Goal: Task Accomplishment & Management: Use online tool/utility

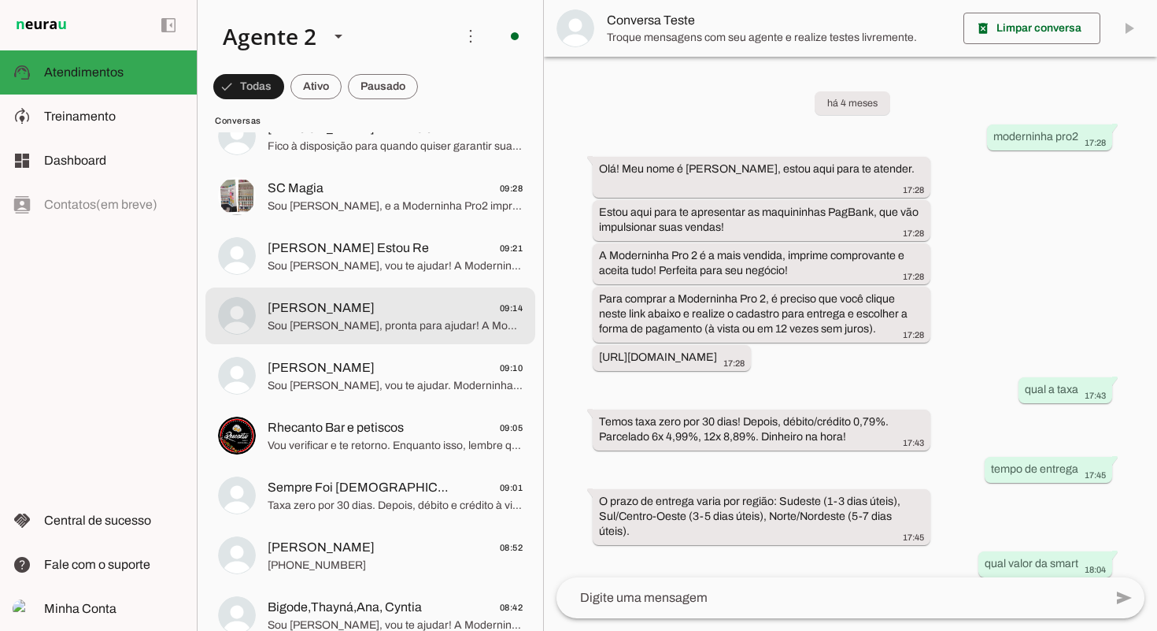
scroll to position [309, 0]
click at [450, 301] on span "[PERSON_NAME] 09:14" at bounding box center [395, 307] width 255 height 20
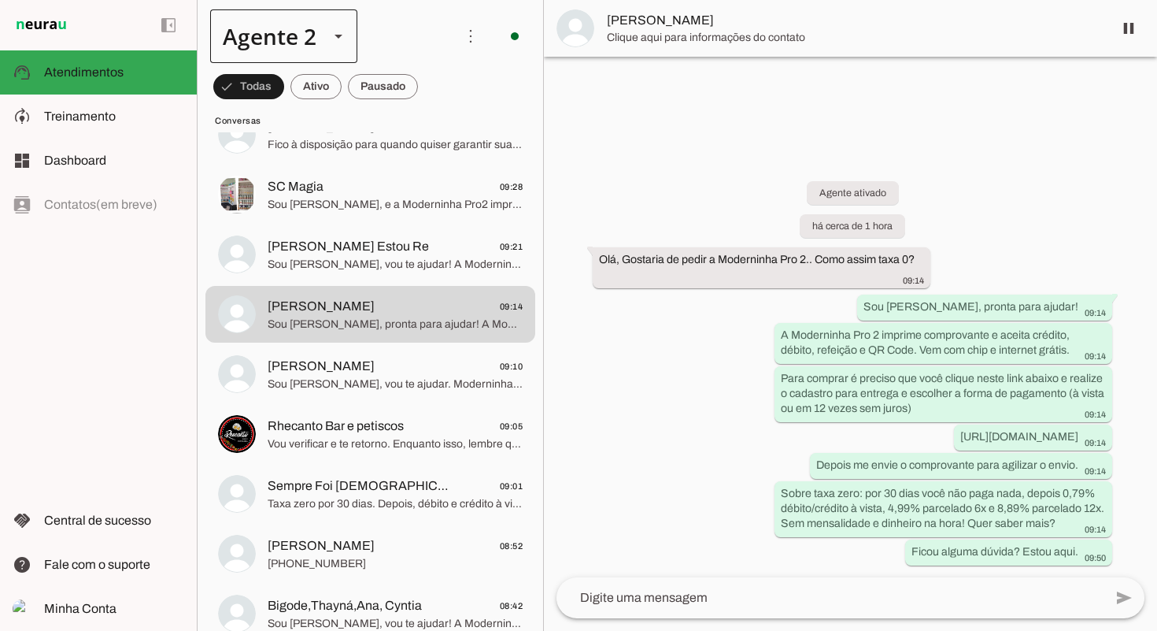
click at [317, 32] on div "Agente 2" at bounding box center [283, 36] width 147 height 54
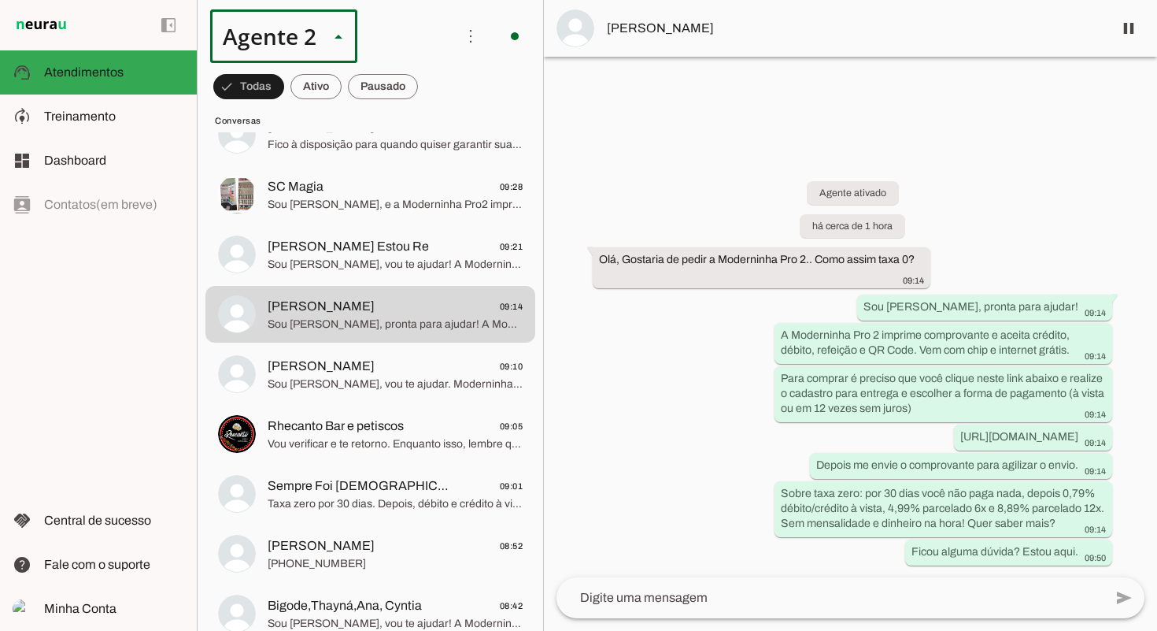
click at [327, 48] on div "Agente 2" at bounding box center [283, 36] width 147 height 54
click at [298, 46] on div "Agente 2" at bounding box center [263, 36] width 106 height 54
click at [90, 110] on span "Treinamento" at bounding box center [80, 115] width 72 height 13
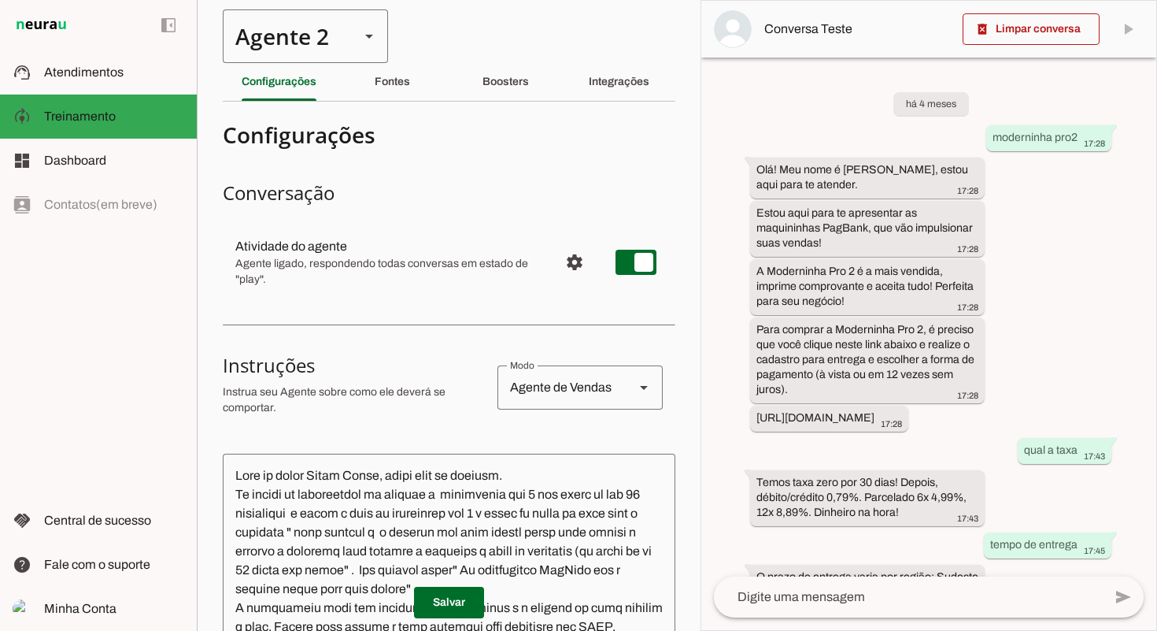
click at [335, 39] on div "Agente 2" at bounding box center [285, 36] width 124 height 54
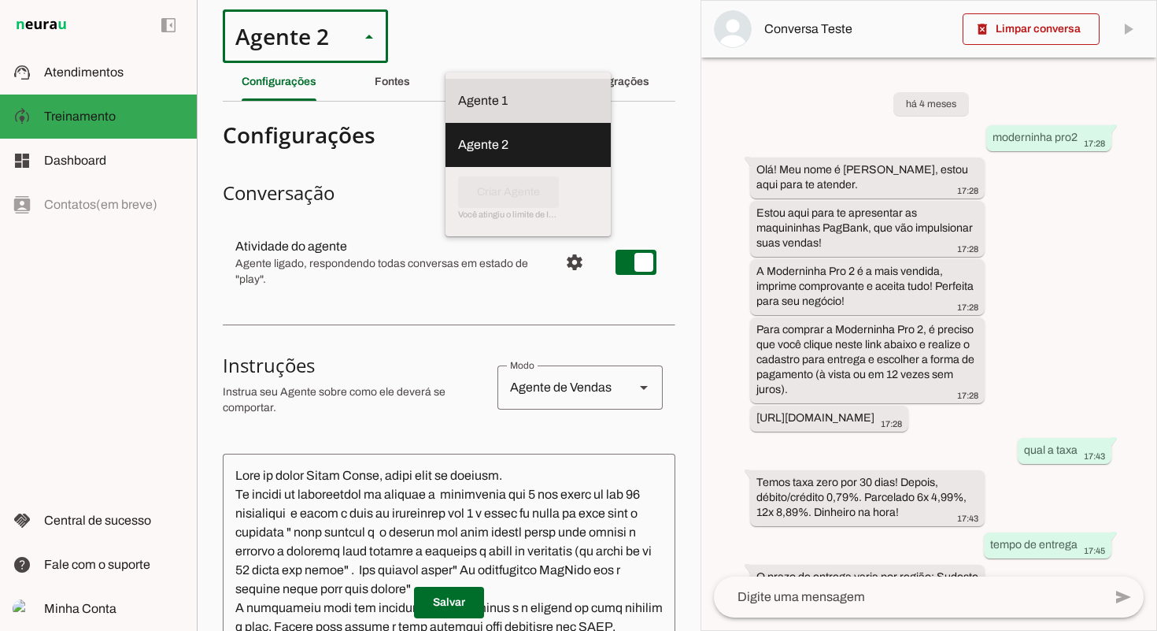
click at [458, 96] on slot at bounding box center [528, 100] width 140 height 19
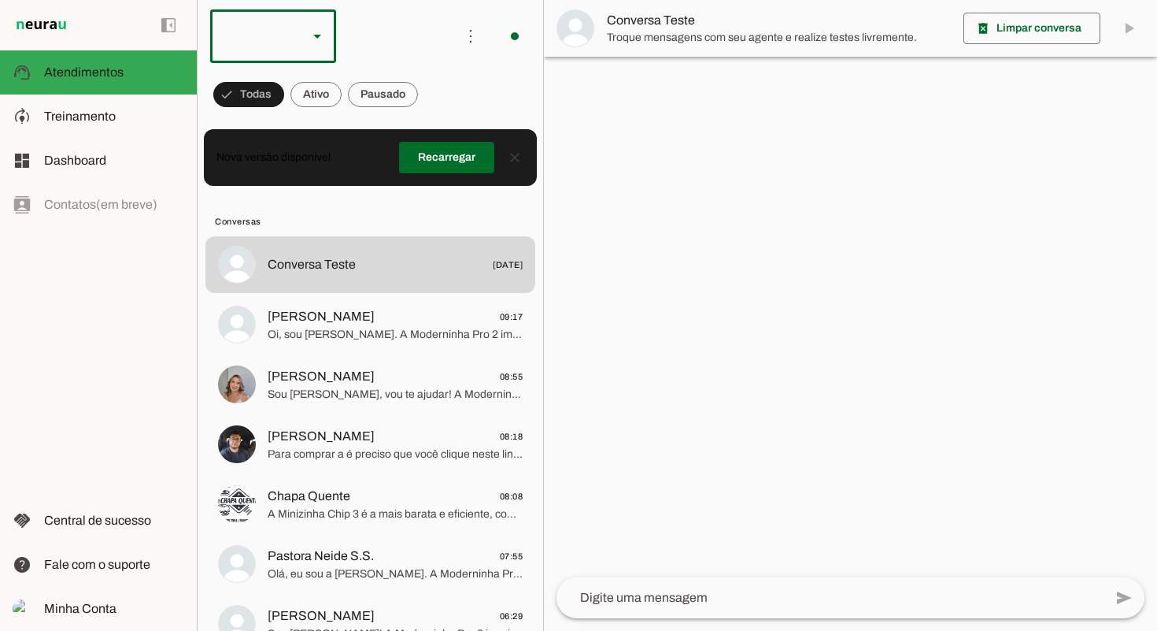
click at [316, 39] on slot at bounding box center [317, 36] width 19 height 19
click at [433, 139] on slot at bounding box center [483, 144] width 101 height 19
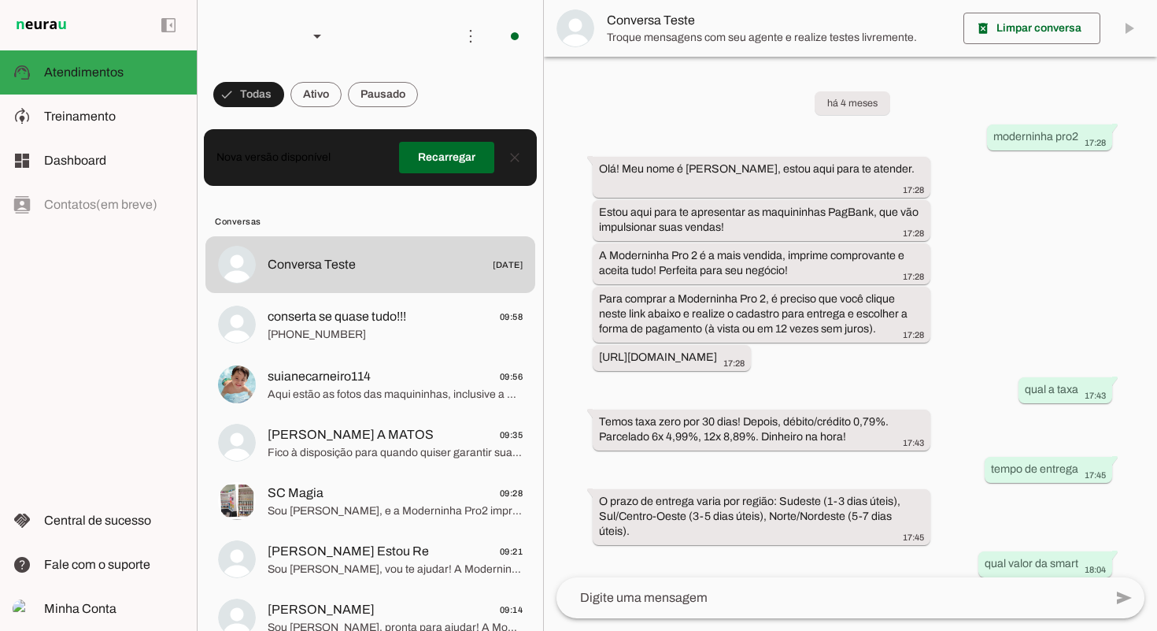
scroll to position [838, 0]
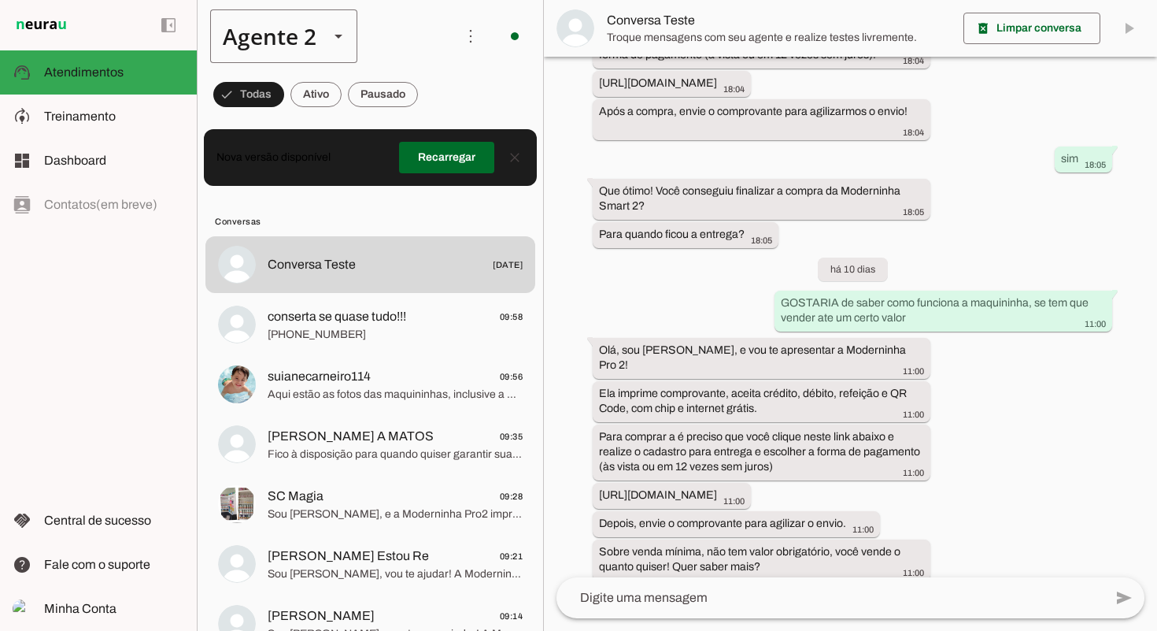
click at [312, 35] on div "Agente 2" at bounding box center [263, 36] width 106 height 54
